Goal: Task Accomplishment & Management: Complete application form

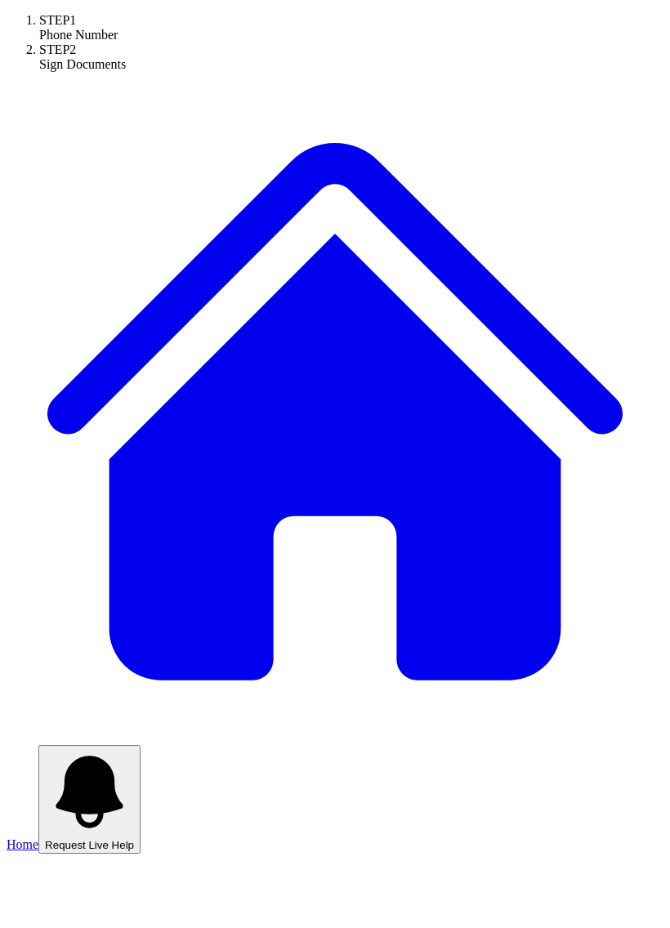
click at [38, 837] on span "Home" at bounding box center [23, 844] width 32 height 14
